Goal: Task Accomplishment & Management: Use online tool/utility

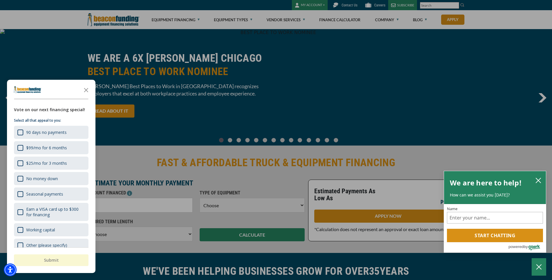
click at [174, 22] on div "button" at bounding box center [276, 140] width 552 height 280
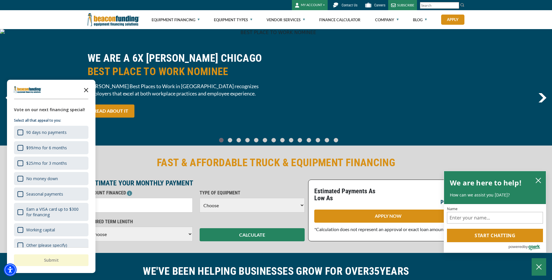
click at [87, 90] on icon "Close the survey" at bounding box center [86, 90] width 12 height 12
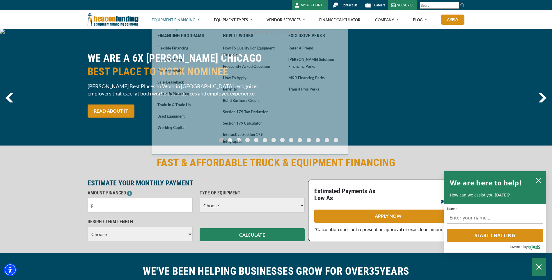
click at [186, 21] on link "Equipment Financing" at bounding box center [175, 19] width 48 height 19
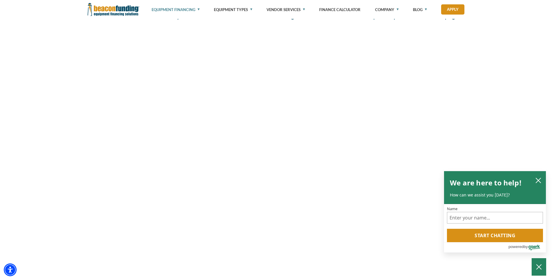
scroll to position [827, 0]
click at [537, 179] on icon "close chatbox" at bounding box center [538, 180] width 5 height 5
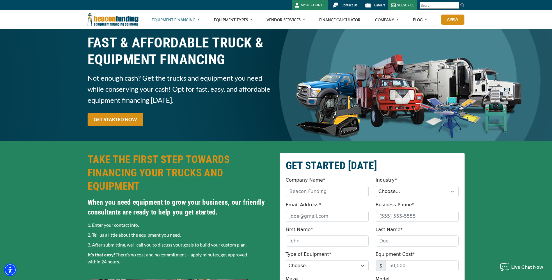
scroll to position [0, 0]
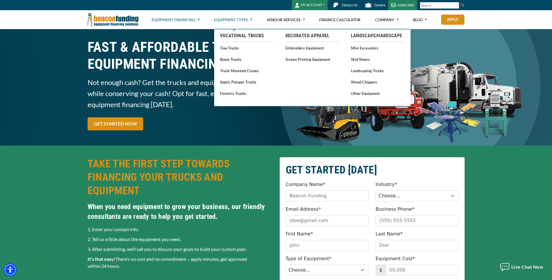
click at [232, 20] on link "Equipment Types" at bounding box center [233, 19] width 38 height 19
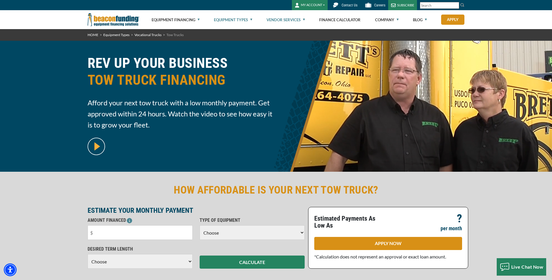
click at [293, 20] on link "Vendor Services" at bounding box center [285, 19] width 38 height 19
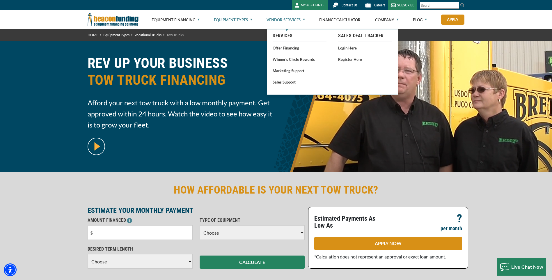
click at [293, 20] on link "Vendor Services" at bounding box center [285, 19] width 38 height 19
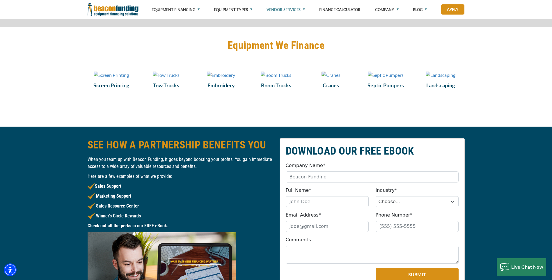
scroll to position [494, 0]
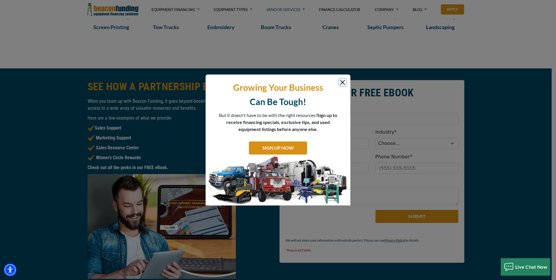
click at [340, 81] on button "Close" at bounding box center [342, 82] width 7 height 7
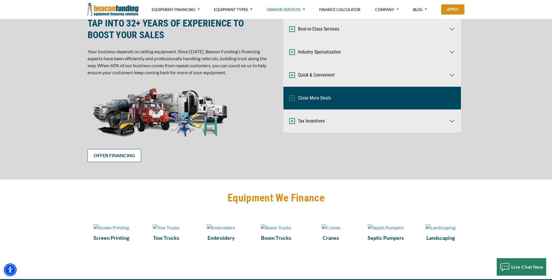
scroll to position [233, 0]
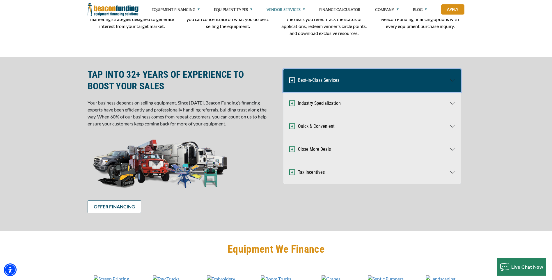
click at [450, 79] on button "Best-in-Class Services" at bounding box center [371, 80] width 177 height 23
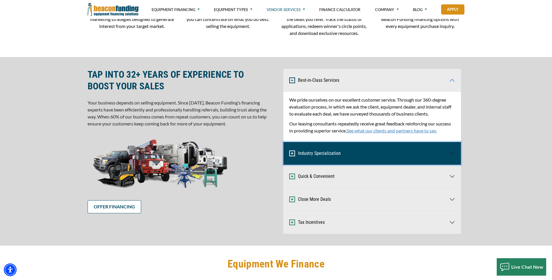
click at [451, 155] on button "Industry Specialization" at bounding box center [371, 153] width 177 height 23
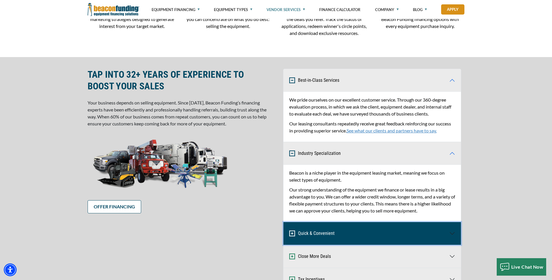
click at [450, 233] on button "Quick & Convenient" at bounding box center [371, 233] width 177 height 23
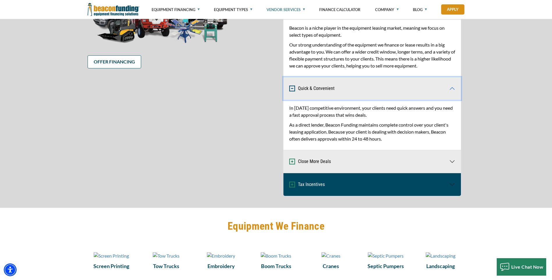
scroll to position [378, 0]
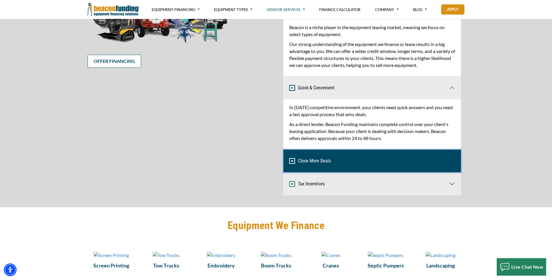
click at [450, 160] on button "Close More Deals" at bounding box center [371, 160] width 177 height 23
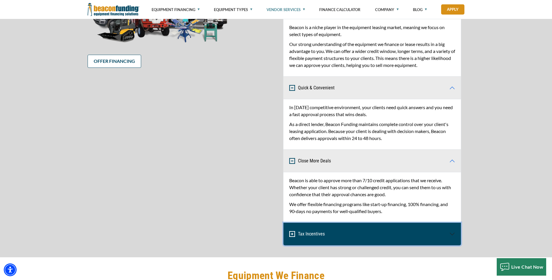
click at [448, 239] on button "Tax Incentives" at bounding box center [371, 233] width 177 height 23
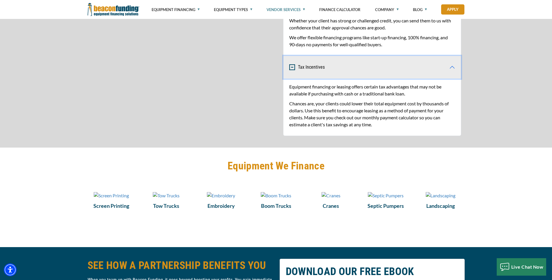
scroll to position [483, 0]
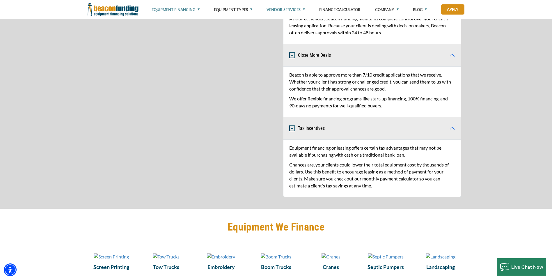
click at [198, 11] on link "Equipment Financing" at bounding box center [175, 9] width 48 height 19
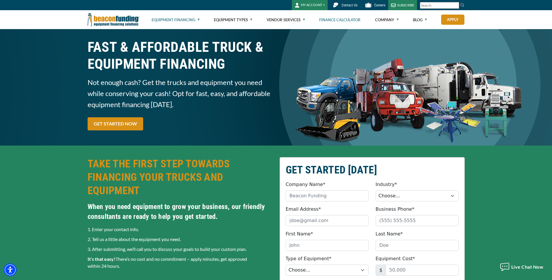
click at [333, 19] on link "Finance Calculator" at bounding box center [339, 19] width 41 height 19
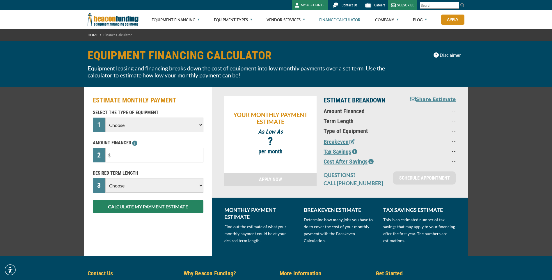
click at [162, 121] on select "Choose Backhoe Boom/Bucket Truck Chipper Commercial Mower Crane DTG/DTF Printin…" at bounding box center [154, 124] width 98 height 15
select select "5"
click at [105, 117] on select "Choose Backhoe Boom/Bucket Truck Chipper Commercial Mower Crane DTG/DTF Printin…" at bounding box center [154, 124] width 98 height 15
drag, startPoint x: 128, startPoint y: 156, endPoint x: 24, endPoint y: 149, distance: 104.0
click at [22, 151] on div "ESTIMATE MONTHLY PAYMENT SELECT THE TYPE OF EQUIPMENT 1 Choose Backhoe Boom/Buc…" at bounding box center [276, 171] width 552 height 168
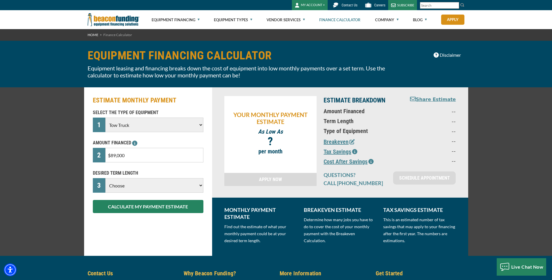
type input "$890,000"
click at [151, 183] on select "Choose 36 Months 48 Months 60 Months" at bounding box center [154, 185] width 98 height 15
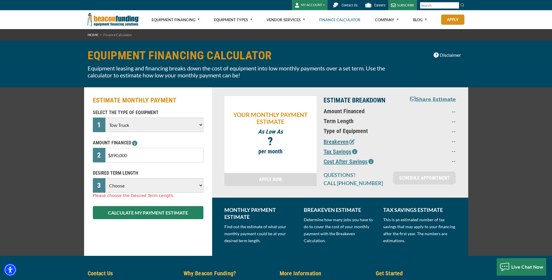
click at [105, 178] on select "Choose 36 Months 48 Months 60 Months 72 Months 84 Months" at bounding box center [154, 185] width 98 height 15
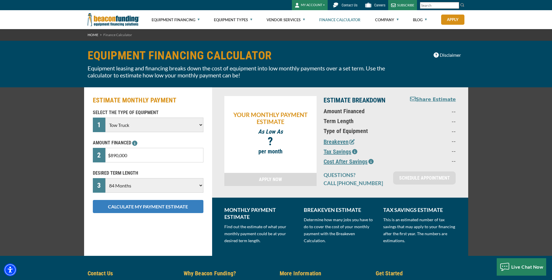
click at [142, 208] on button "CALCULATE MY PAYMENT ESTIMATE" at bounding box center [148, 206] width 110 height 13
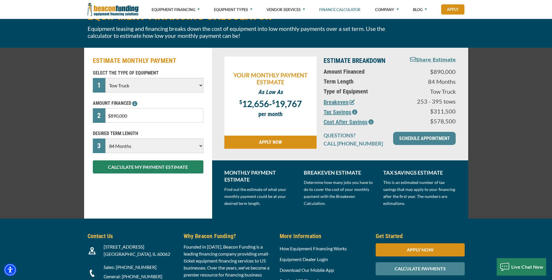
scroll to position [29, 0]
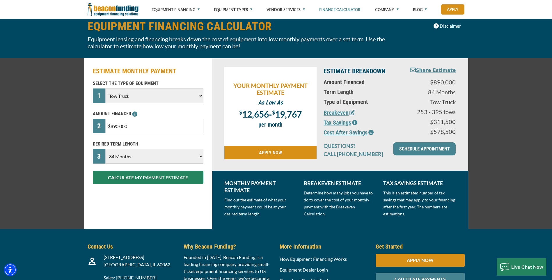
click at [335, 113] on button "Breakeven" at bounding box center [338, 112] width 31 height 9
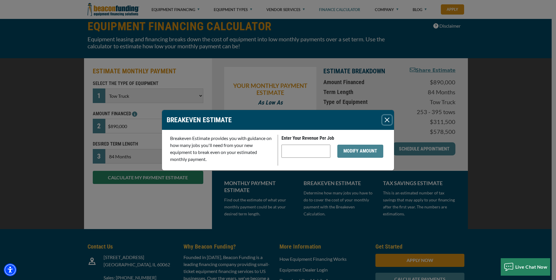
click at [385, 117] on button "Close" at bounding box center [386, 119] width 9 height 9
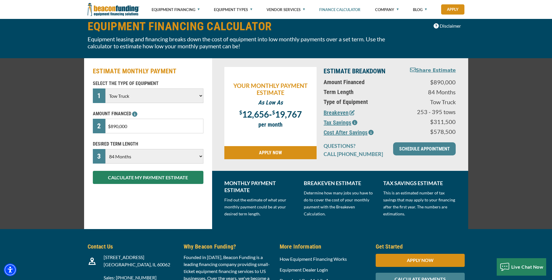
click at [169, 158] on select "Choose 36 Months 48 Months 60 Months 72 Months 84 Months" at bounding box center [154, 156] width 98 height 15
select select "72"
click at [105, 149] on select "Choose 36 Months 48 Months 60 Months 72 Months 84 Months" at bounding box center [154, 156] width 98 height 15
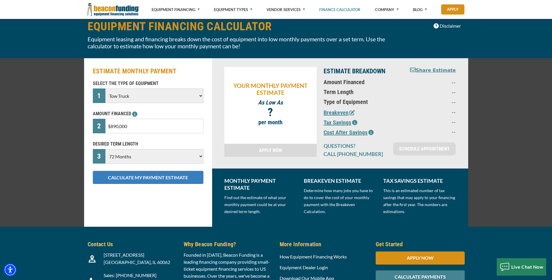
click at [168, 173] on button "CALCULATE MY PAYMENT ESTIMATE" at bounding box center [148, 177] width 110 height 13
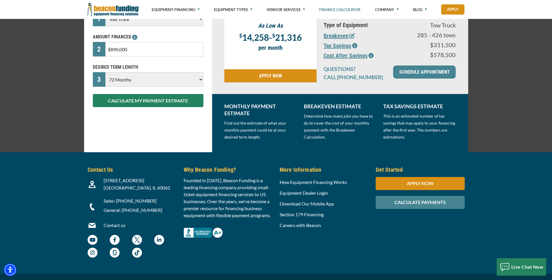
scroll to position [116, 0]
